Goal: Information Seeking & Learning: Learn about a topic

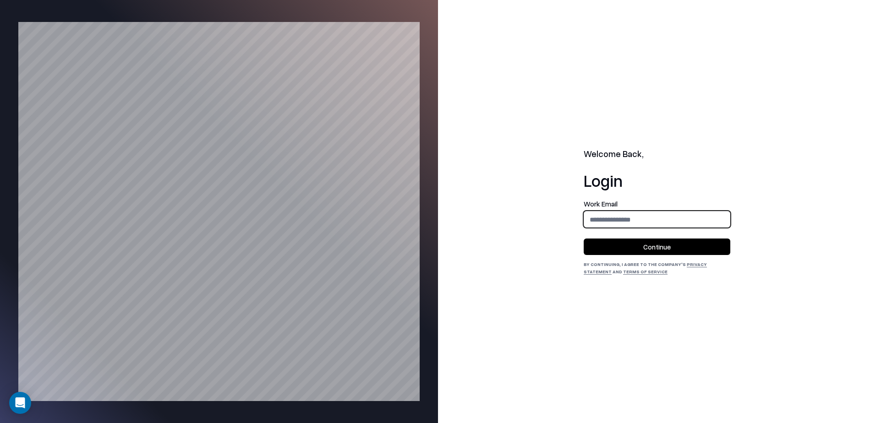
click at [624, 219] on input "email" at bounding box center [657, 219] width 146 height 17
type input "**********"
click at [639, 248] on button "Continue" at bounding box center [657, 247] width 147 height 16
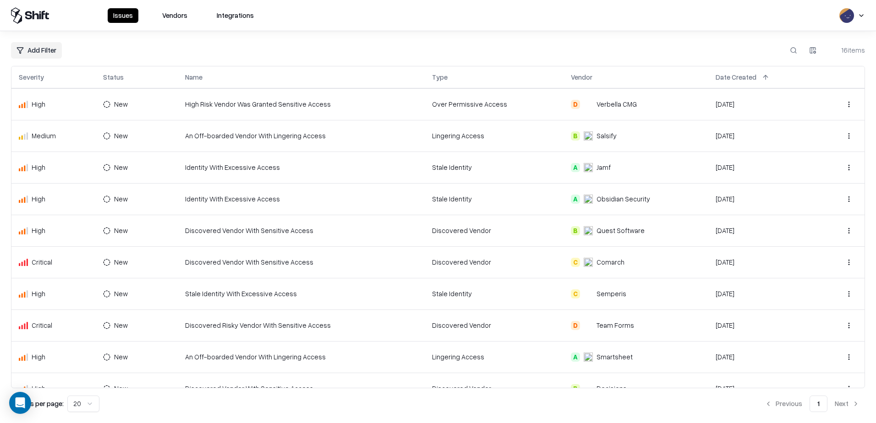
click at [170, 12] on button "Vendors" at bounding box center [175, 15] width 36 height 15
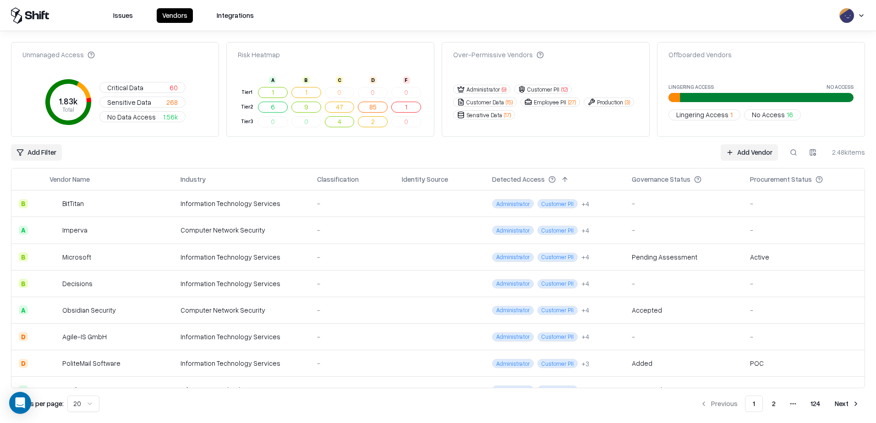
click at [792, 157] on button at bounding box center [793, 152] width 16 height 16
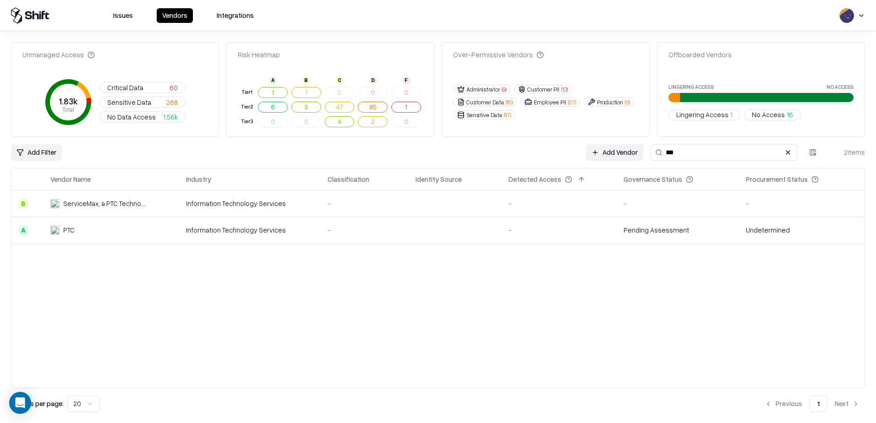
click at [114, 202] on div "ServiceMax, a PTC Technology" at bounding box center [104, 204] width 82 height 10
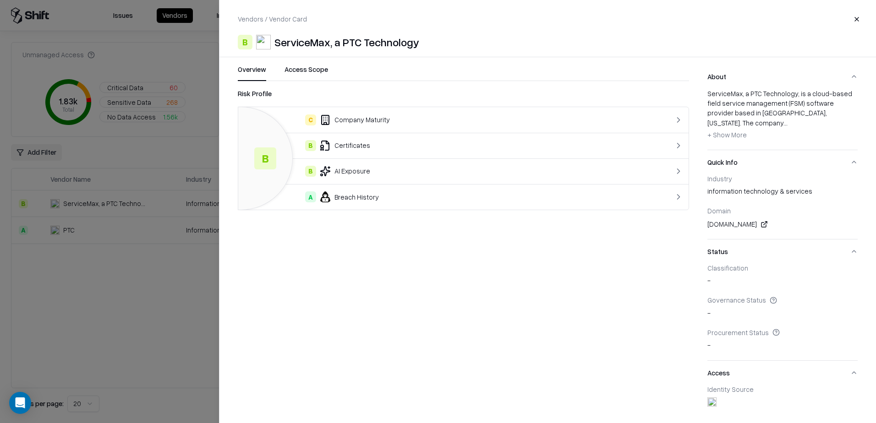
click at [369, 124] on div "C Company Maturity" at bounding box center [438, 120] width 385 height 11
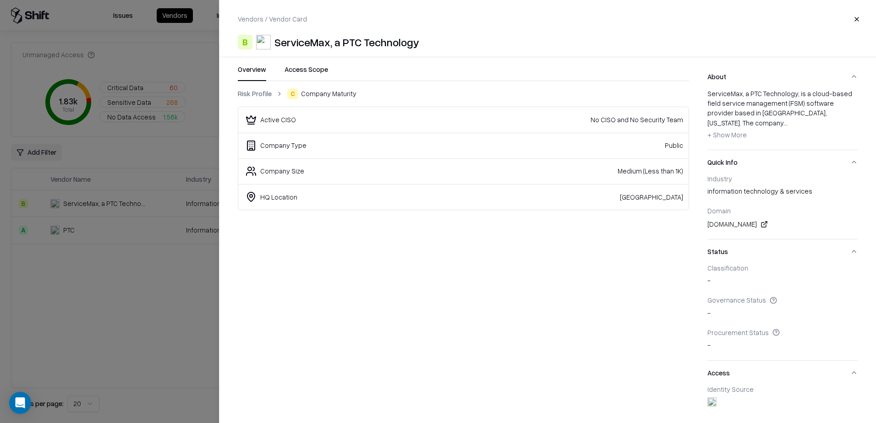
click at [254, 90] on link "Risk Profile" at bounding box center [255, 94] width 34 height 10
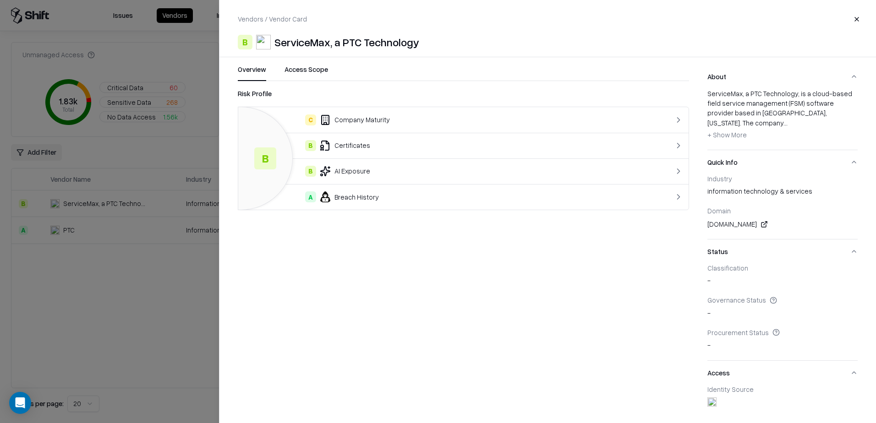
click at [350, 144] on div "B Certificates" at bounding box center [438, 145] width 385 height 11
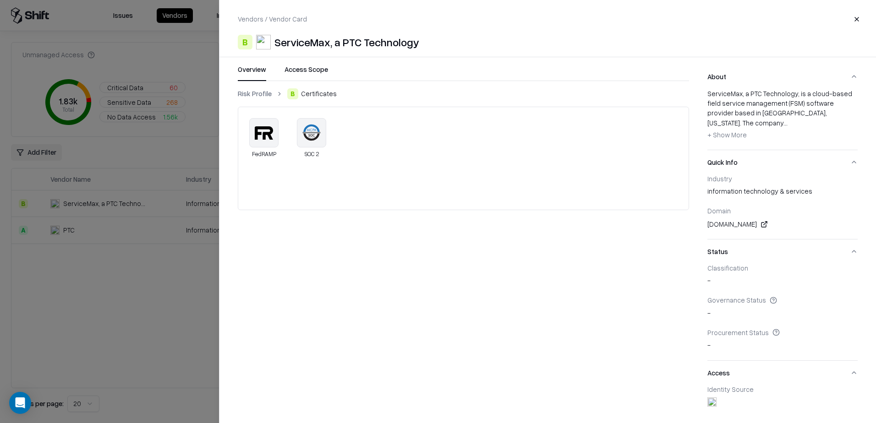
click at [313, 141] on icon at bounding box center [311, 133] width 18 height 18
click at [741, 131] on span "+ Show More" at bounding box center [726, 135] width 39 height 8
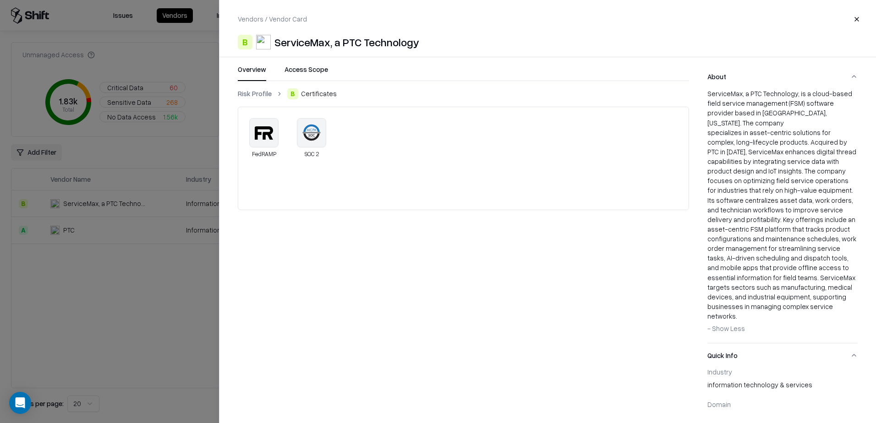
click at [255, 94] on link "Risk Profile" at bounding box center [255, 94] width 34 height 10
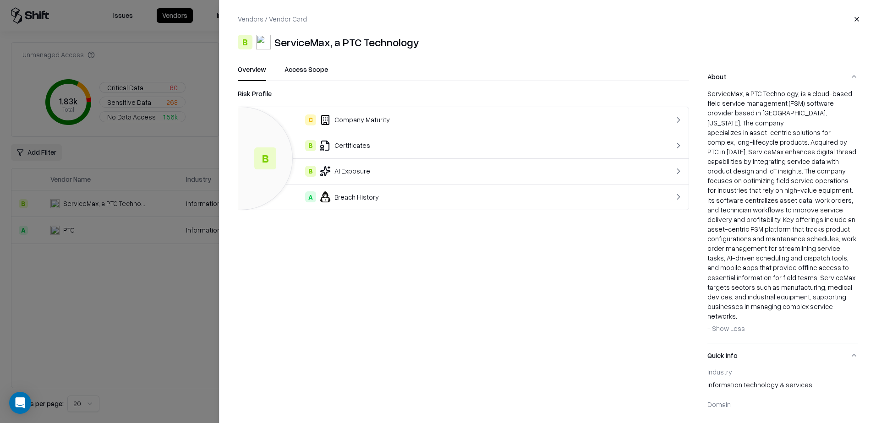
click at [376, 176] on div "B AI Exposure" at bounding box center [438, 171] width 385 height 11
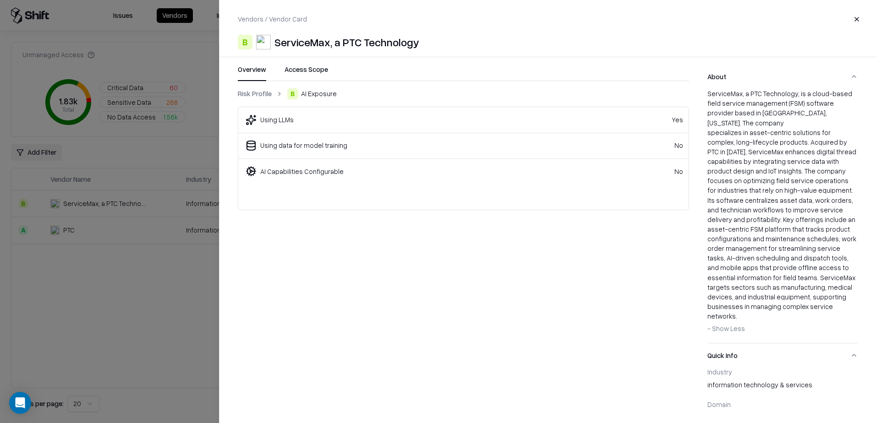
click at [264, 90] on link "Risk Profile" at bounding box center [255, 94] width 34 height 10
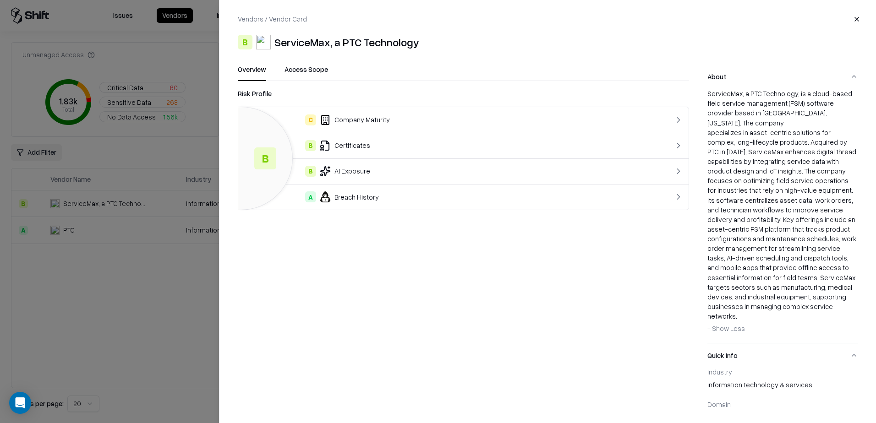
click at [366, 200] on div "A Breach History" at bounding box center [438, 197] width 385 height 11
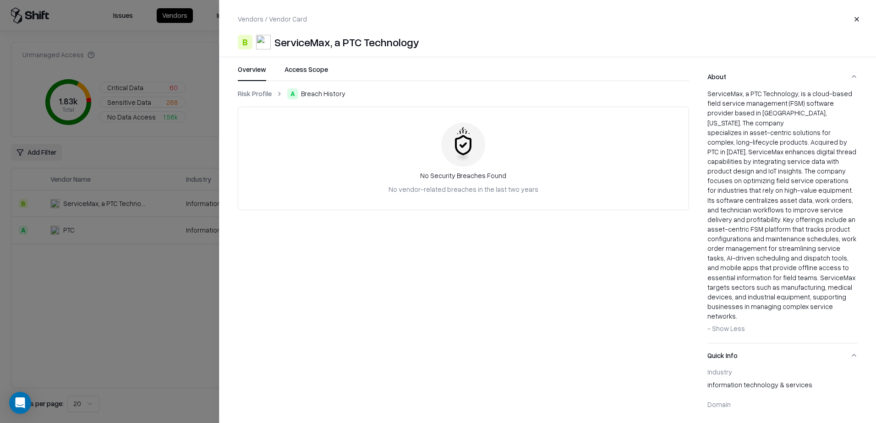
click at [261, 94] on link "Risk Profile" at bounding box center [255, 94] width 34 height 10
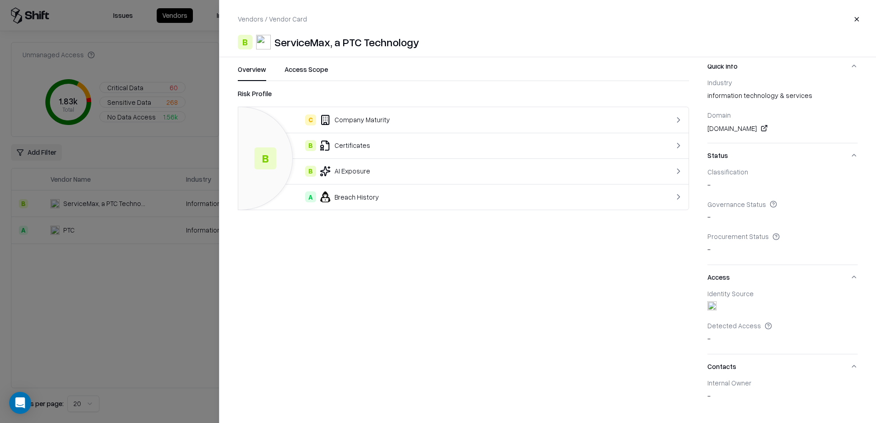
scroll to position [311, 0]
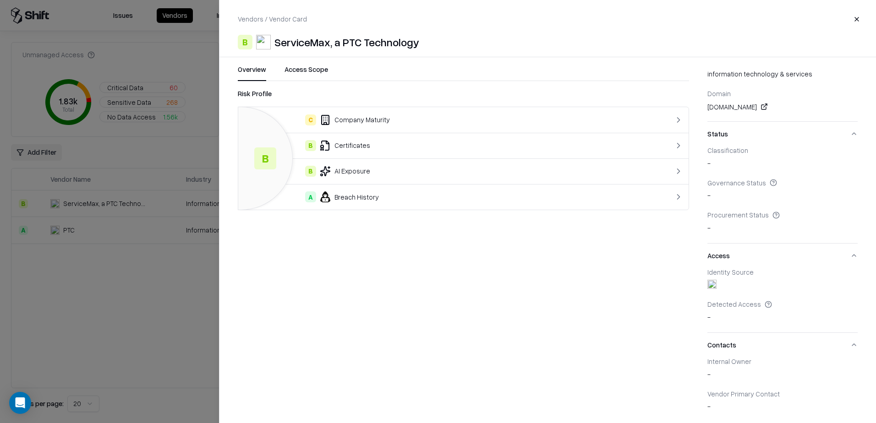
click at [304, 69] on button "Access Scope" at bounding box center [307, 73] width 44 height 16
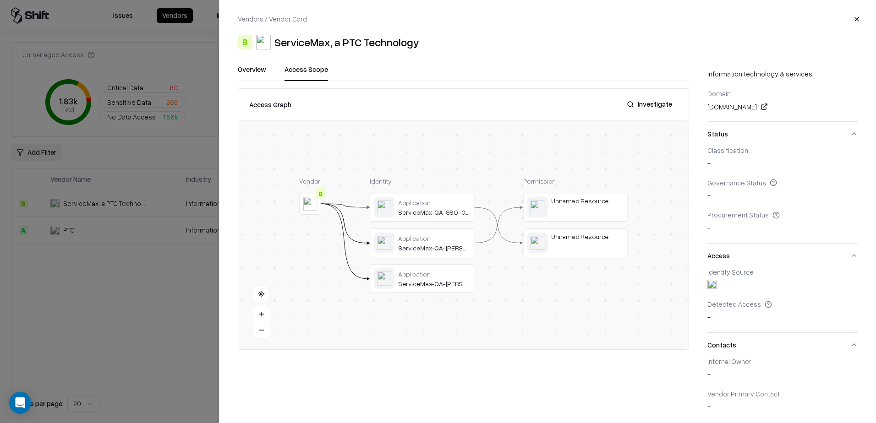
click at [860, 18] on button "Close" at bounding box center [856, 19] width 16 height 16
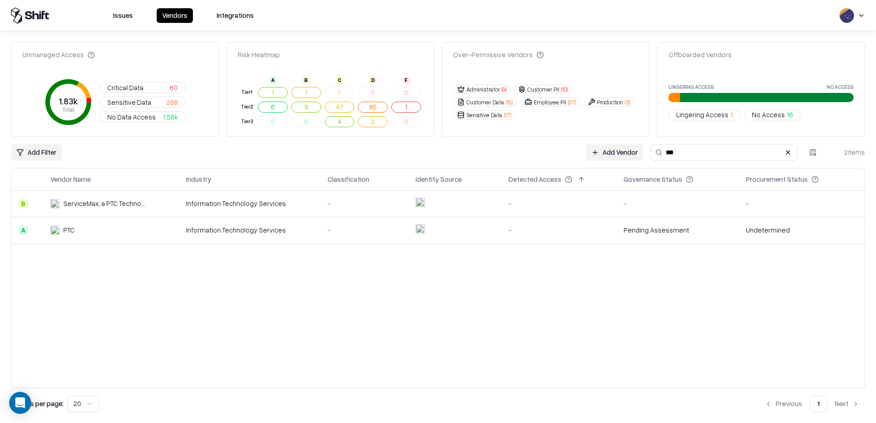
click at [104, 227] on div "PTC" at bounding box center [97, 230] width 95 height 10
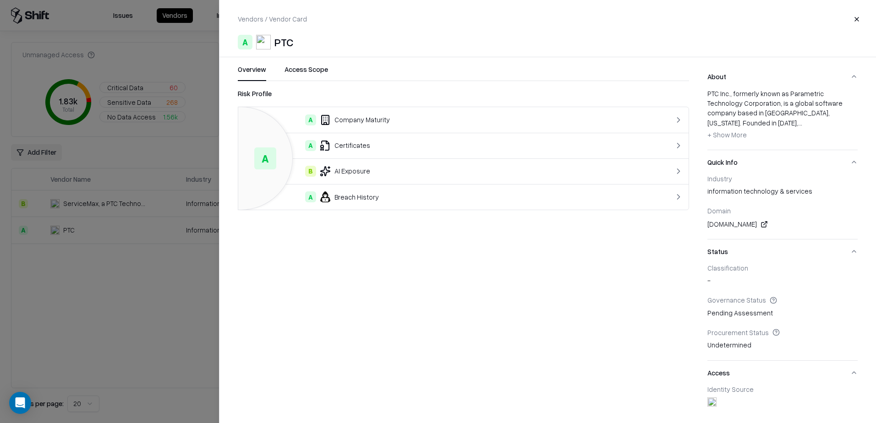
click at [291, 69] on button "Access Scope" at bounding box center [307, 73] width 44 height 16
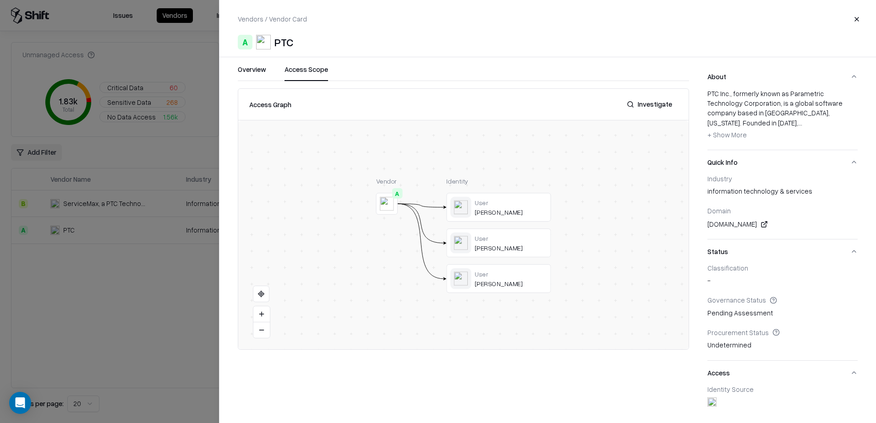
click at [731, 137] on span "+ Show More" at bounding box center [726, 135] width 39 height 8
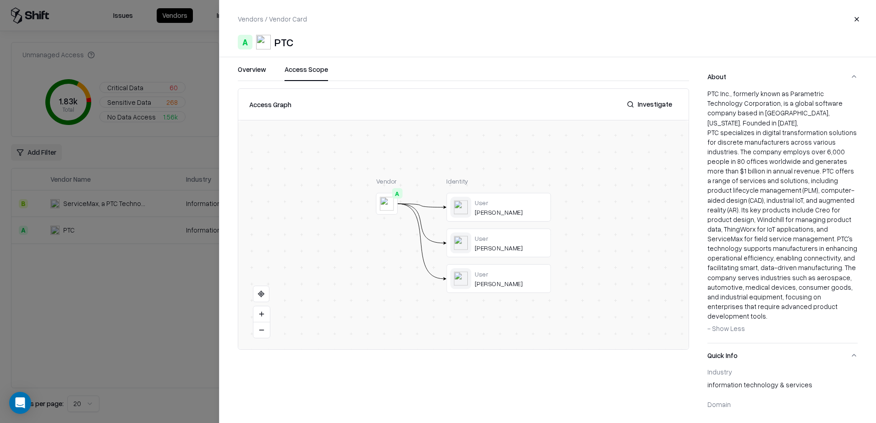
click at [250, 73] on button "Overview" at bounding box center [252, 73] width 28 height 16
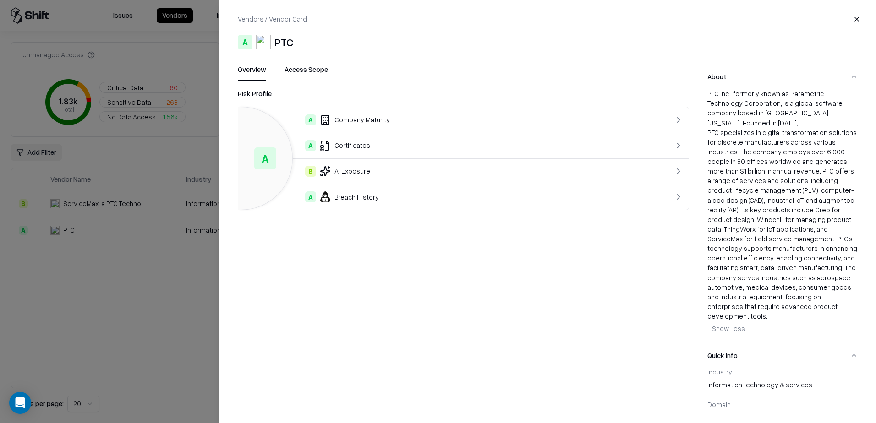
click at [859, 19] on button "Close" at bounding box center [856, 19] width 16 height 16
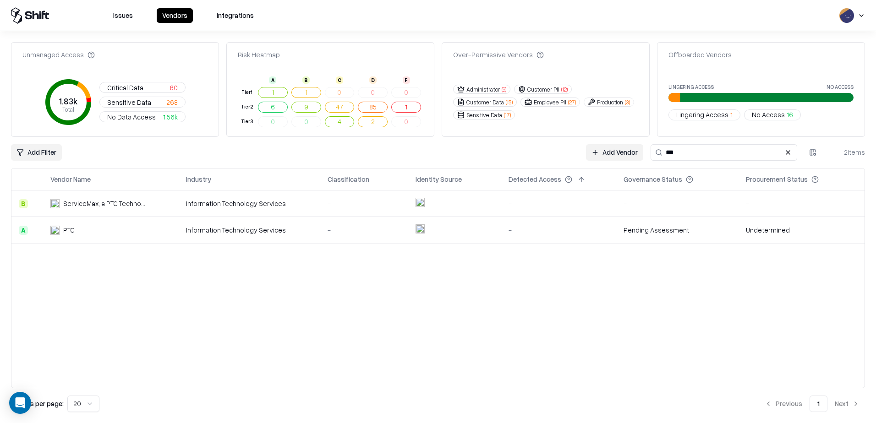
click at [760, 230] on td "Undetermined" at bounding box center [802, 230] width 126 height 27
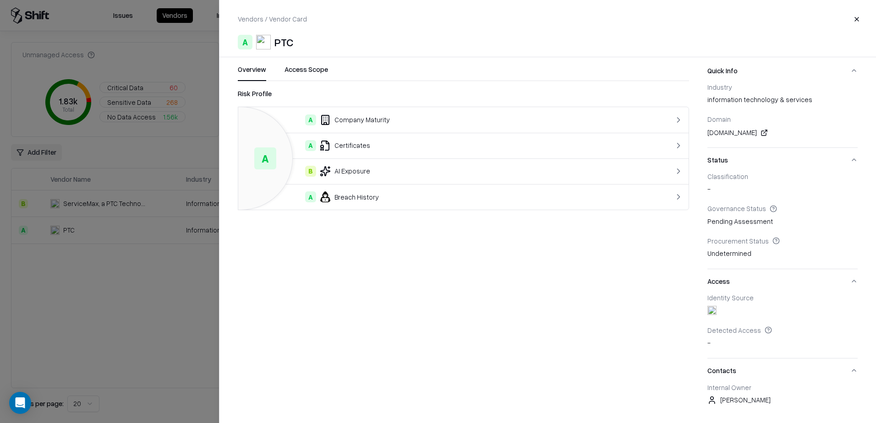
scroll to position [127, 0]
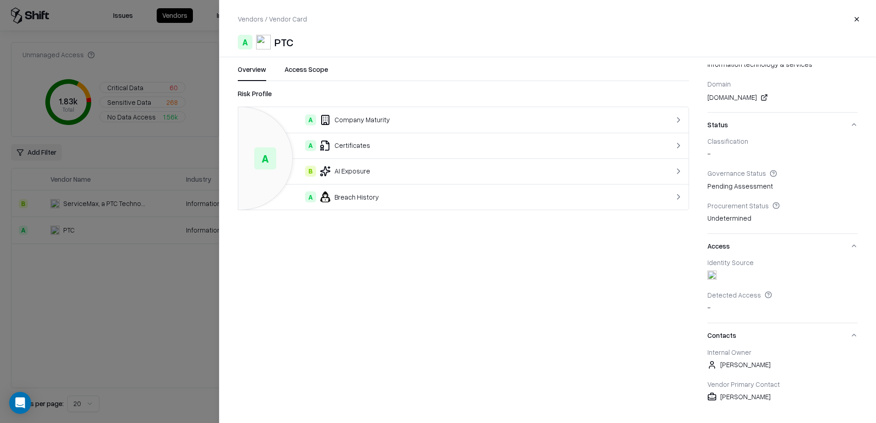
click at [308, 70] on button "Access Scope" at bounding box center [307, 73] width 44 height 16
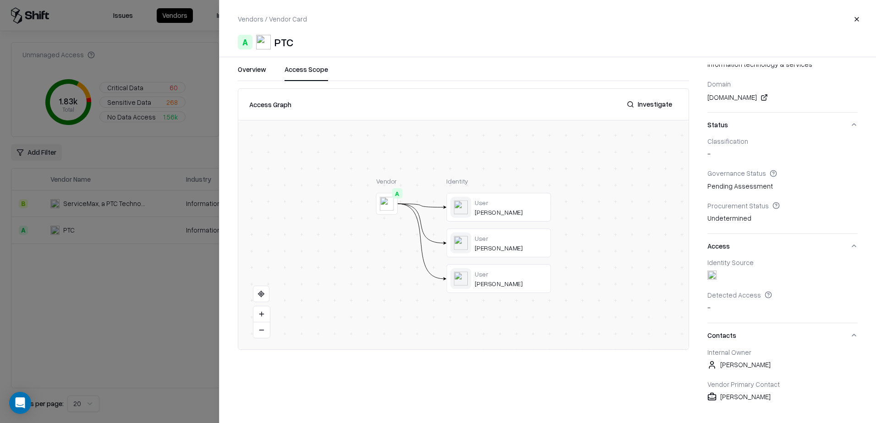
click at [0, 0] on div at bounding box center [0, 0] width 0 height 0
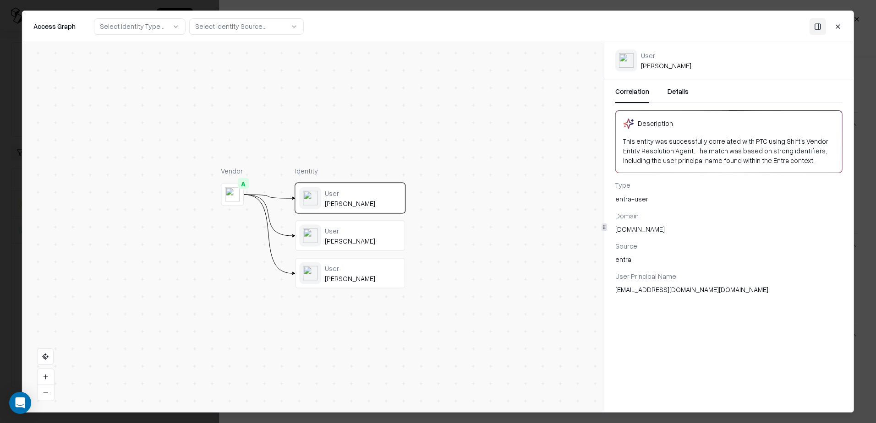
click at [671, 89] on button "Details" at bounding box center [678, 95] width 21 height 16
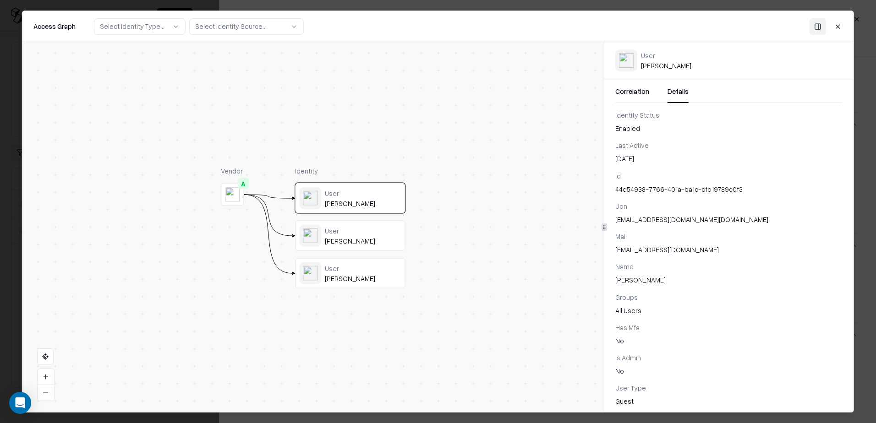
click at [832, 26] on button "Close" at bounding box center [838, 26] width 16 height 16
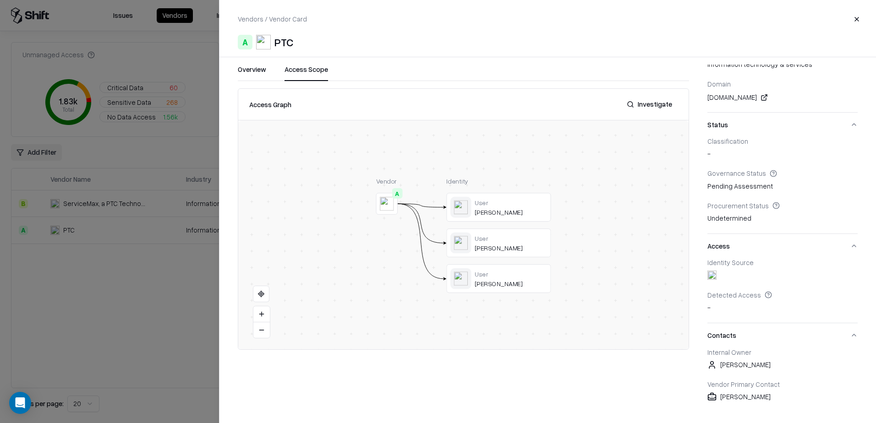
click at [852, 17] on button "Close" at bounding box center [856, 19] width 16 height 16
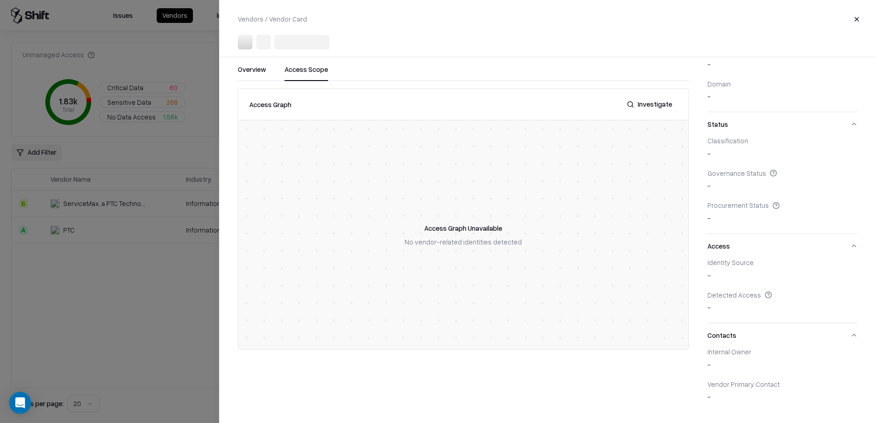
scroll to position [83, 0]
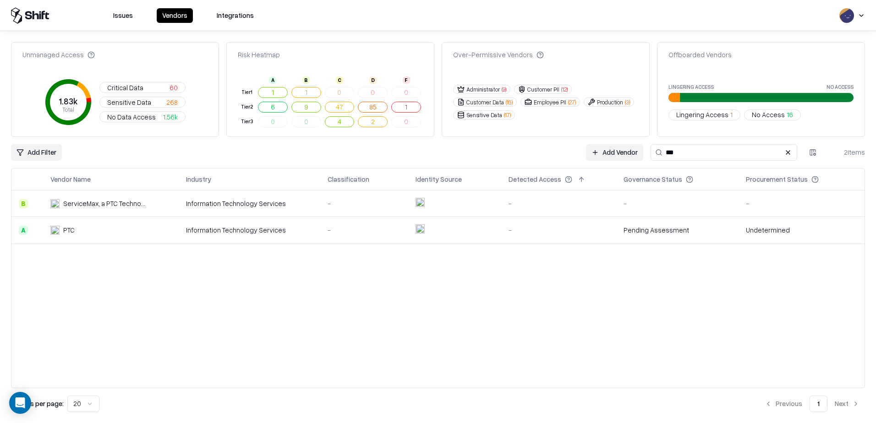
drag, startPoint x: 696, startPoint y: 154, endPoint x: 582, endPoint y: 155, distance: 113.6
click at [586, 155] on div "Add Filter Add Vendor *** 2 items" at bounding box center [438, 152] width 854 height 16
type input "****"
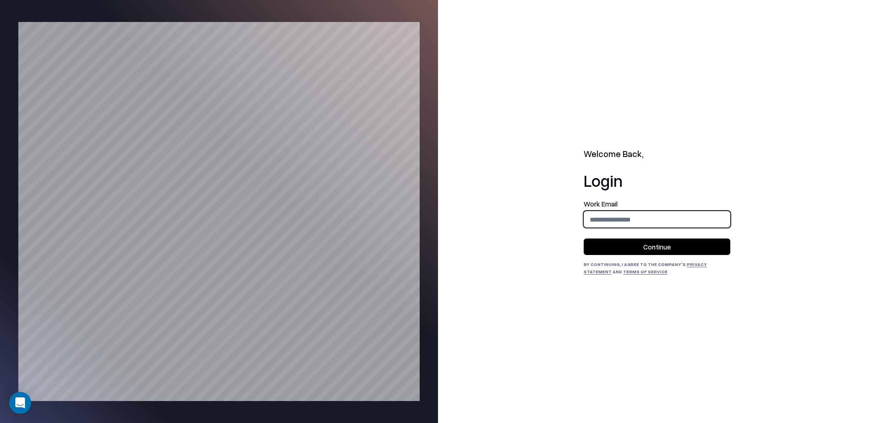
click at [639, 224] on input "email" at bounding box center [657, 219] width 146 height 17
type input "**********"
click at [632, 250] on button "Continue" at bounding box center [657, 247] width 147 height 16
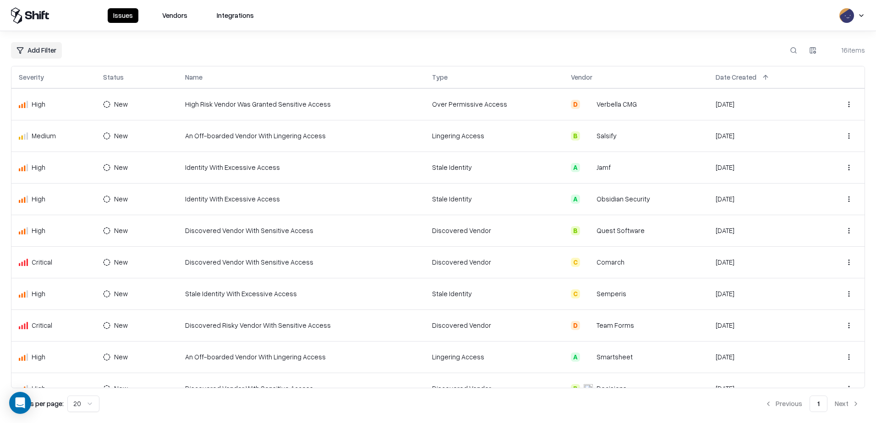
click at [170, 13] on button "Vendors" at bounding box center [175, 15] width 36 height 15
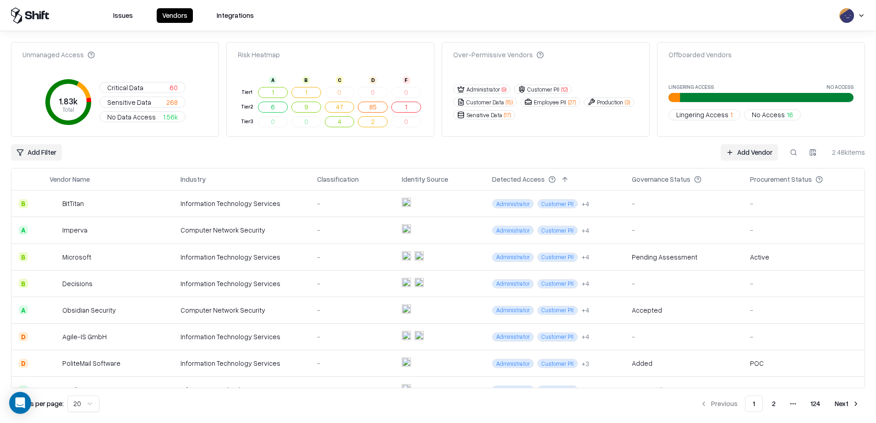
click at [791, 152] on button at bounding box center [793, 152] width 16 height 16
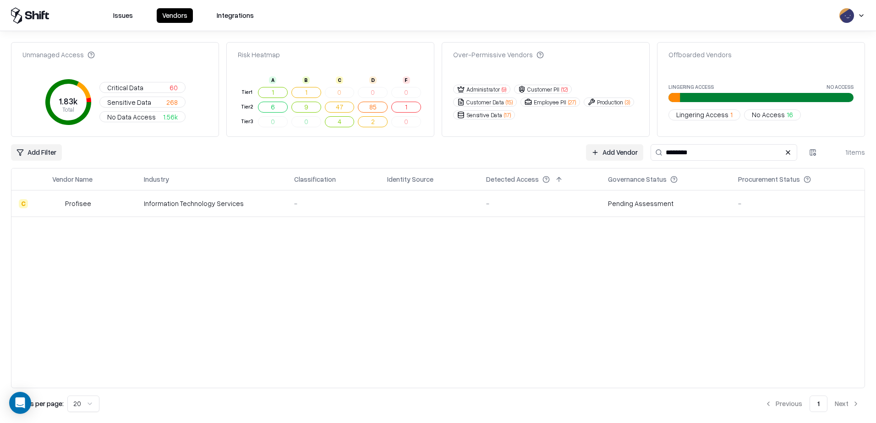
type input "********"
click at [88, 203] on div "Profisee" at bounding box center [78, 204] width 26 height 10
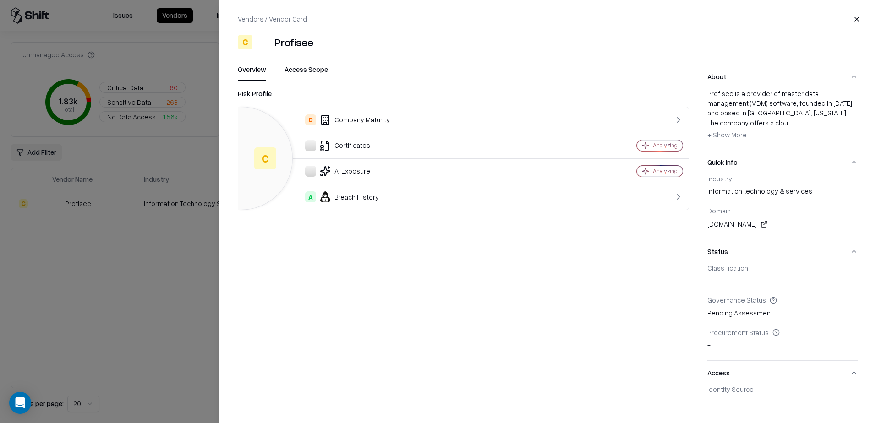
click at [352, 147] on div "Certificates" at bounding box center [404, 145] width 316 height 11
click at [657, 150] on div "Analyzing" at bounding box center [660, 145] width 46 height 11
click at [649, 173] on icon at bounding box center [645, 171] width 7 height 7
click at [725, 131] on span "+ Show More" at bounding box center [726, 135] width 39 height 8
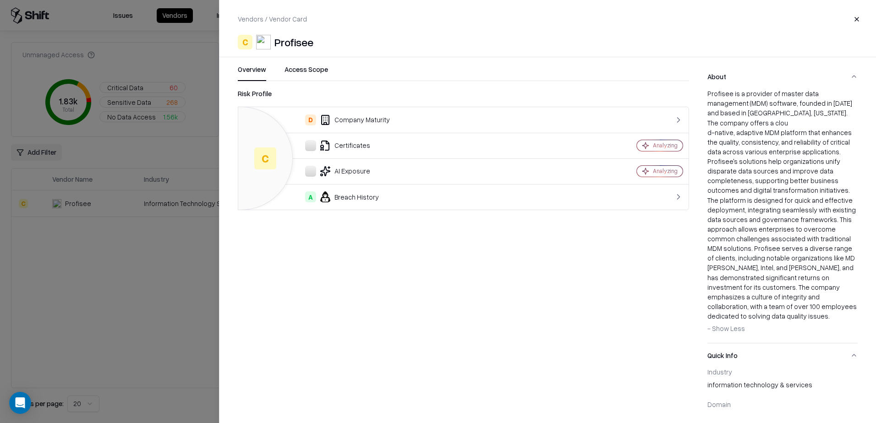
click at [293, 70] on button "Access Scope" at bounding box center [307, 73] width 44 height 16
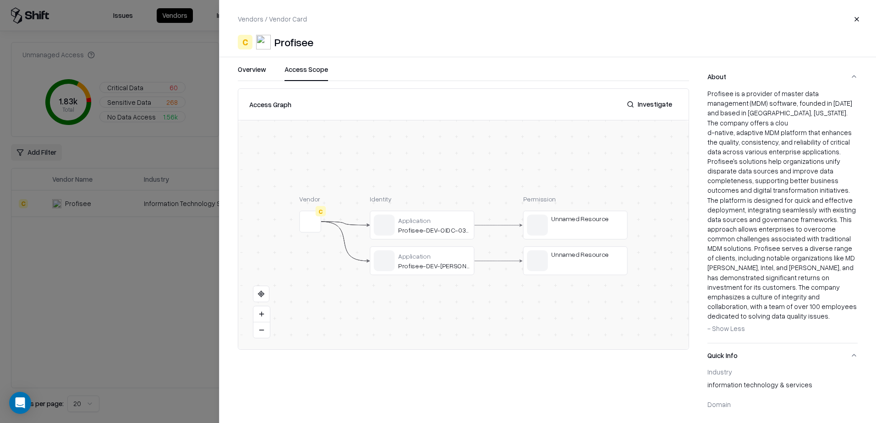
click at [0, 0] on button at bounding box center [0, 0] width 0 height 0
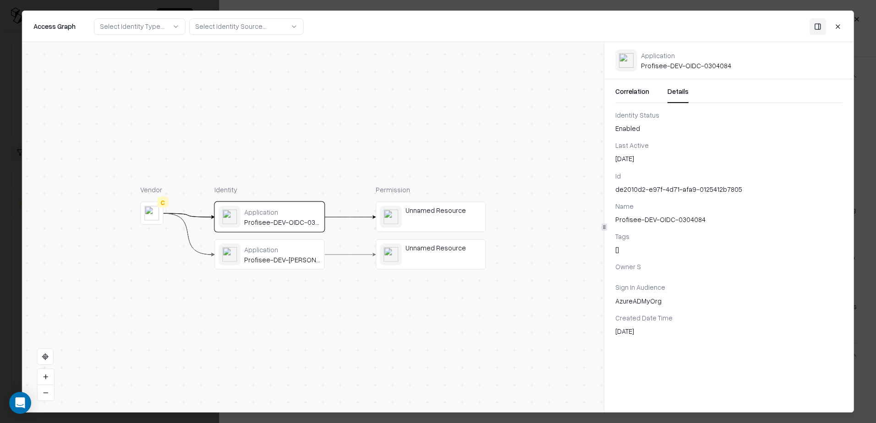
click at [675, 88] on button "Details" at bounding box center [678, 95] width 21 height 16
click at [635, 95] on button "Correlation" at bounding box center [632, 95] width 34 height 16
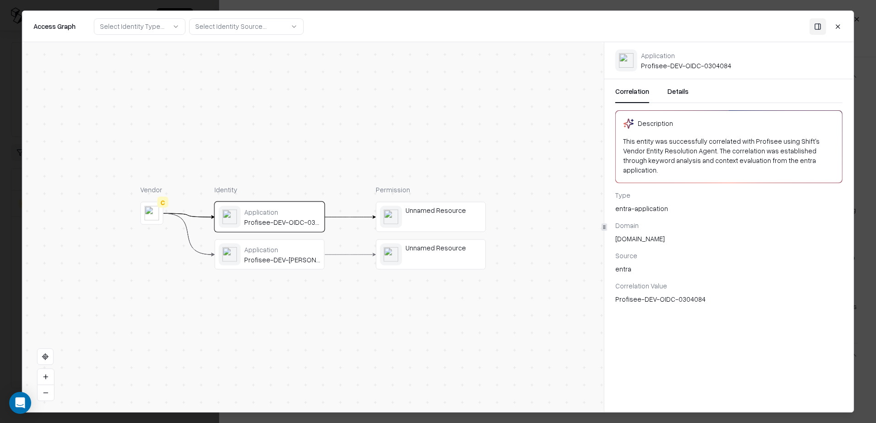
click at [815, 26] on button "Toggle Panel" at bounding box center [818, 26] width 16 height 16
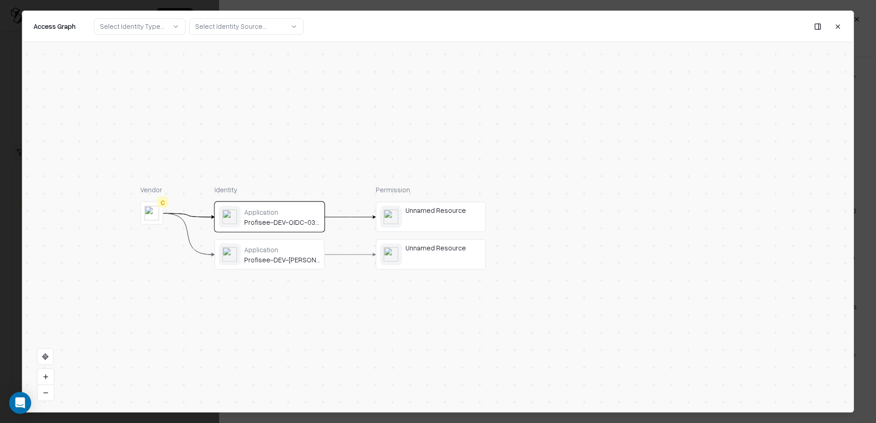
click at [815, 26] on button "Toggle Panel" at bounding box center [818, 26] width 16 height 16
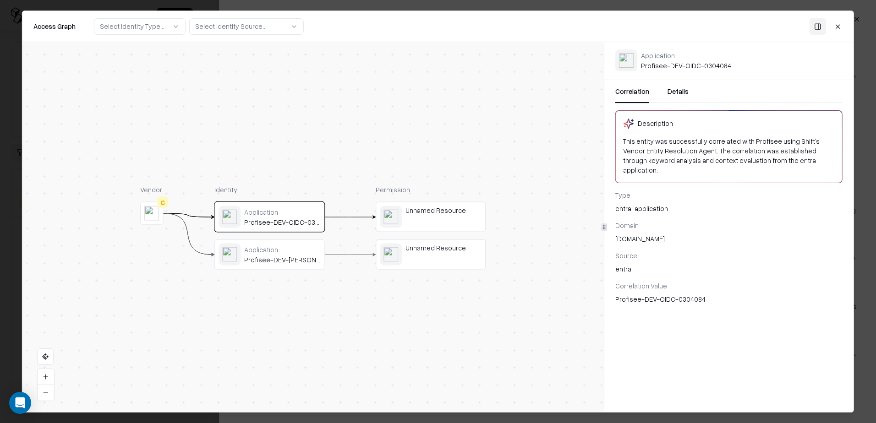
click at [837, 25] on button "Close" at bounding box center [838, 26] width 16 height 16
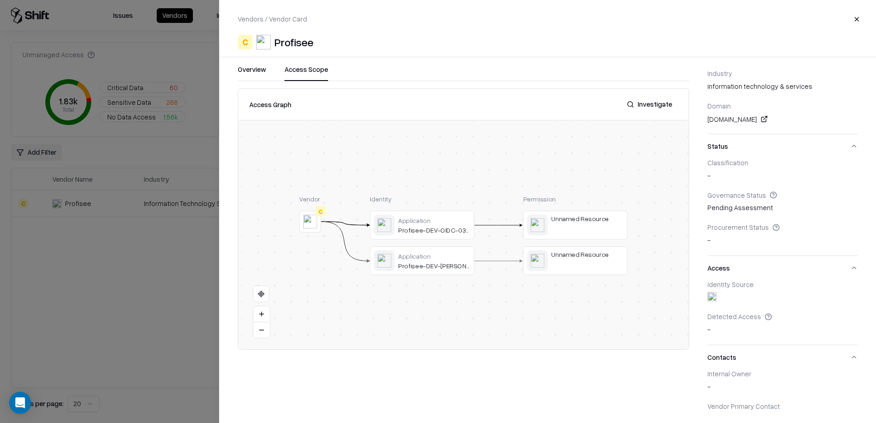
scroll to position [311, 0]
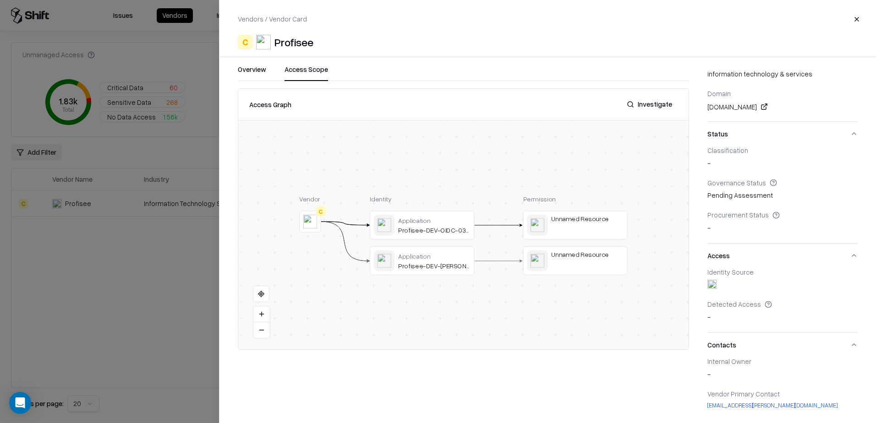
click at [255, 68] on button "Overview" at bounding box center [252, 73] width 28 height 16
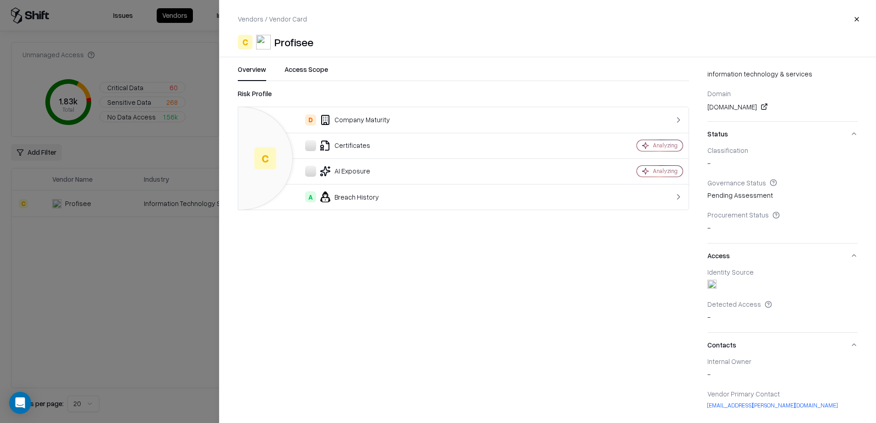
click at [352, 202] on div "A Breach History" at bounding box center [404, 197] width 316 height 11
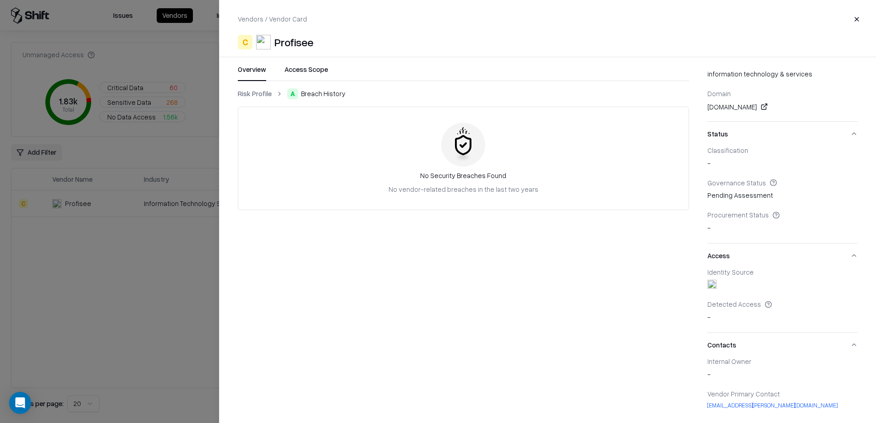
click at [246, 92] on link "Risk Profile" at bounding box center [255, 94] width 34 height 10
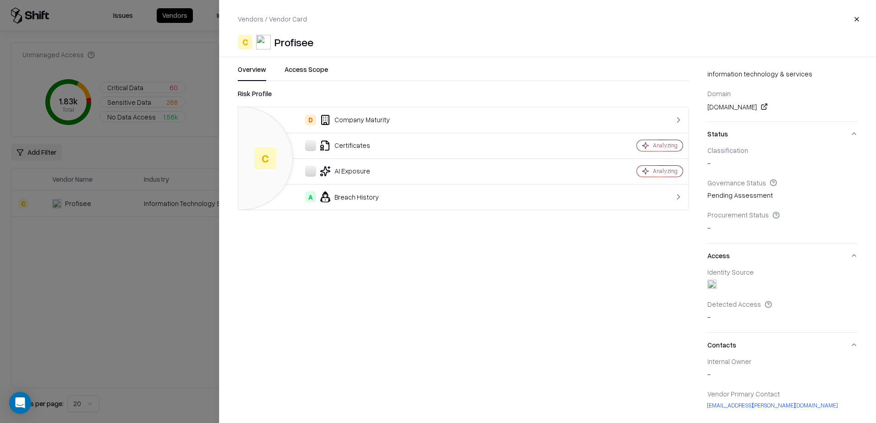
click at [856, 19] on button "Close" at bounding box center [856, 19] width 16 height 16
